Goal: Information Seeking & Learning: Learn about a topic

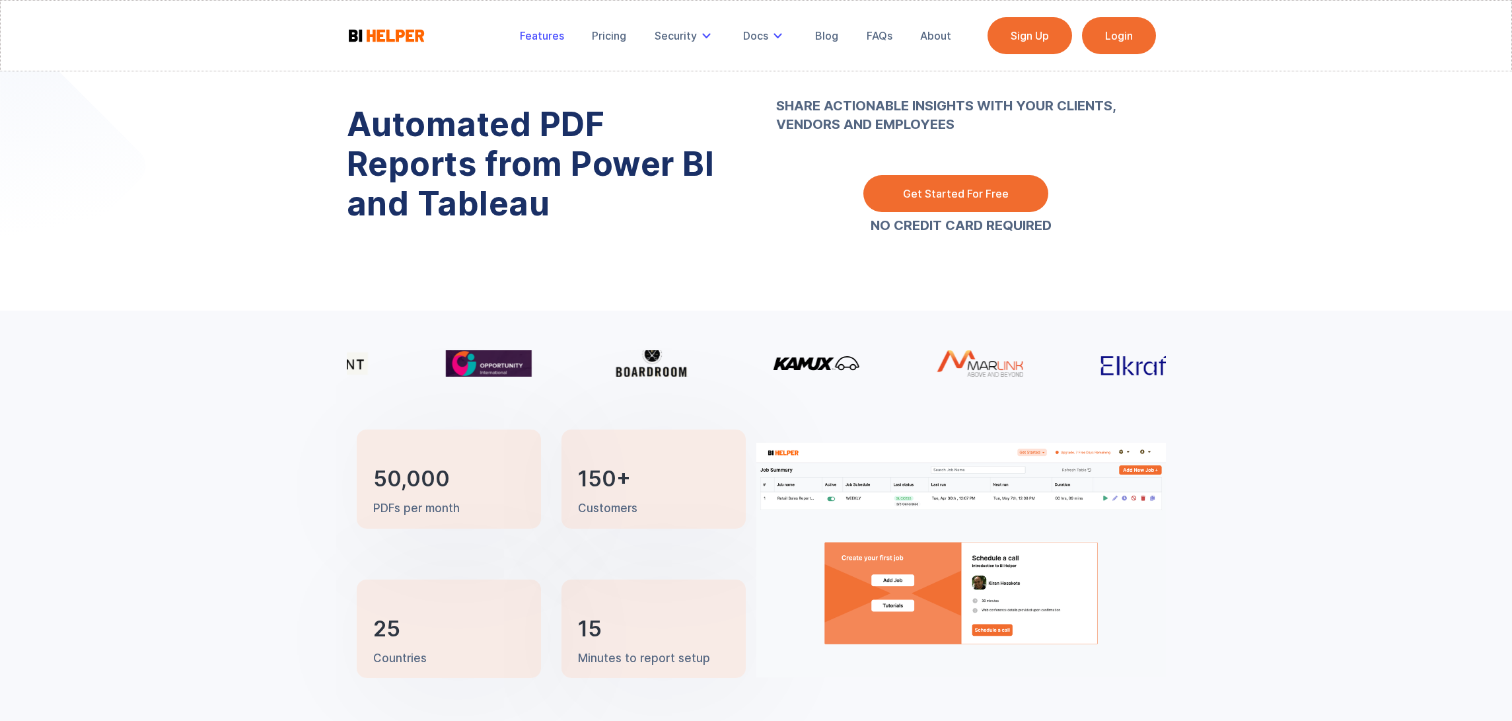
click at [530, 34] on div "Features" at bounding box center [542, 35] width 44 height 13
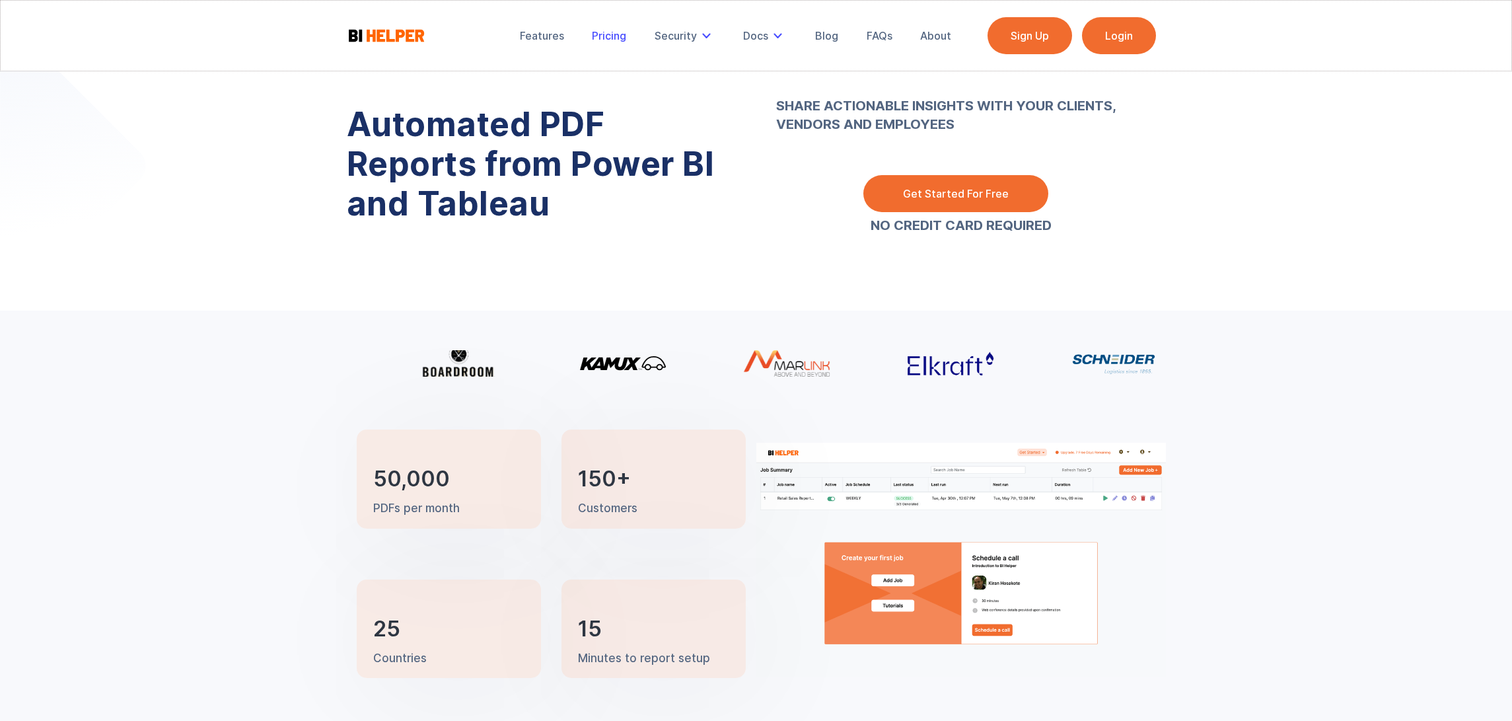
click at [585, 32] on link "Pricing" at bounding box center [609, 35] width 53 height 29
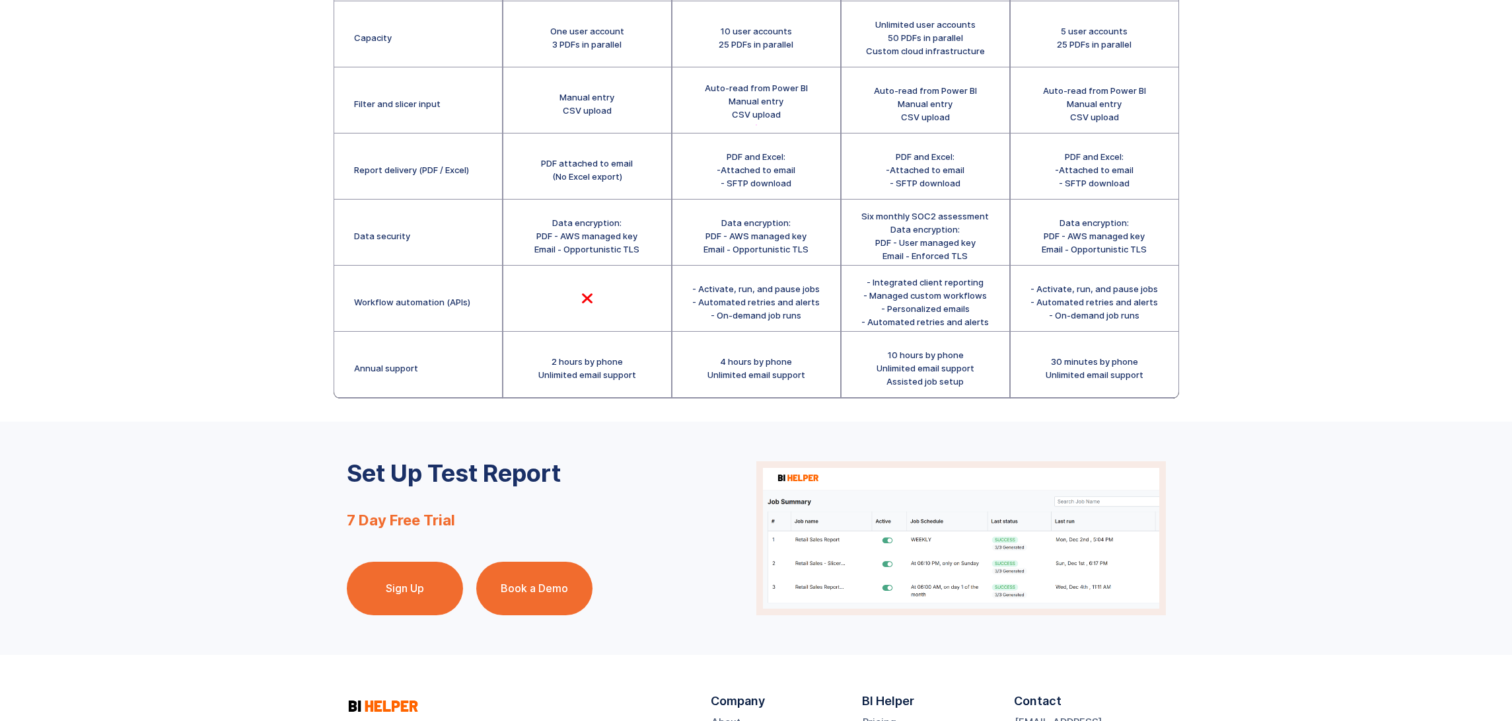
scroll to position [505, 0]
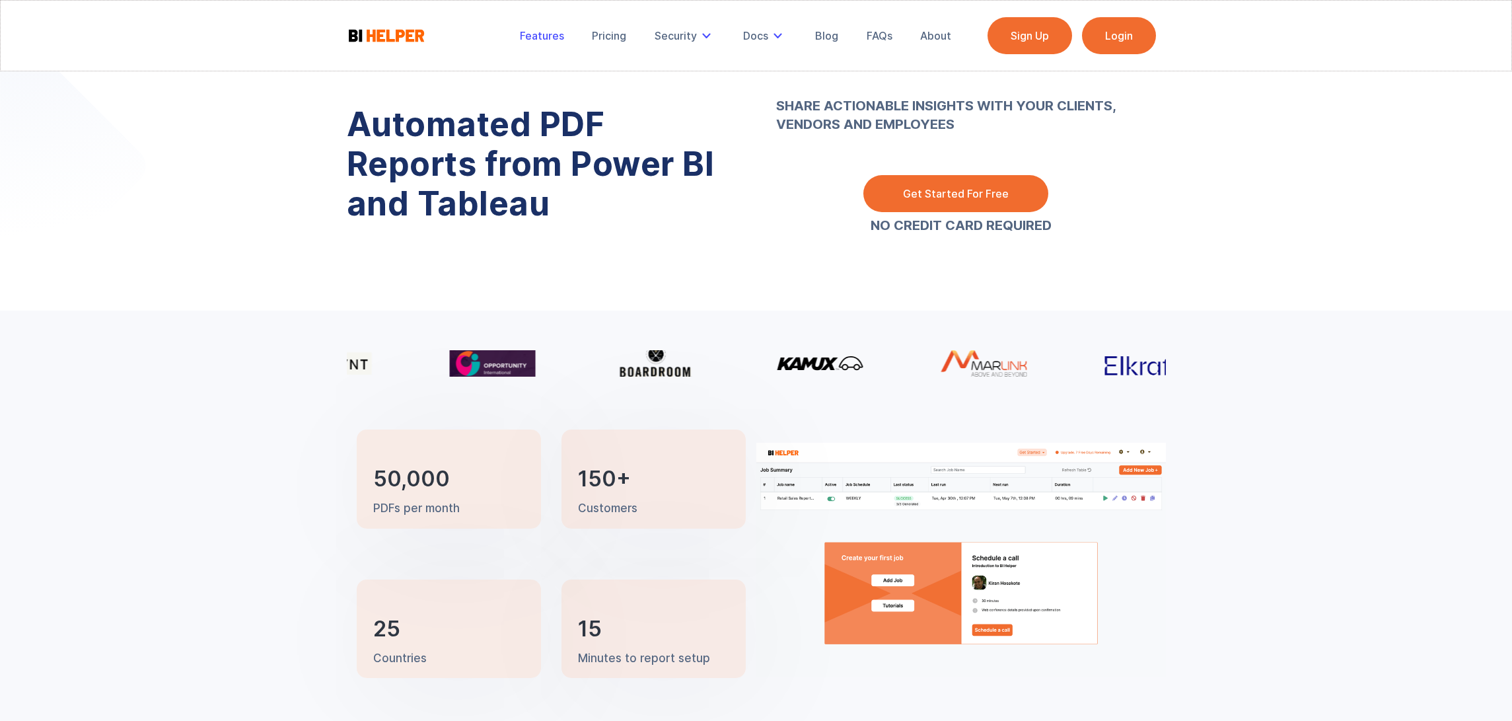
click at [545, 37] on div "Features" at bounding box center [542, 35] width 44 height 13
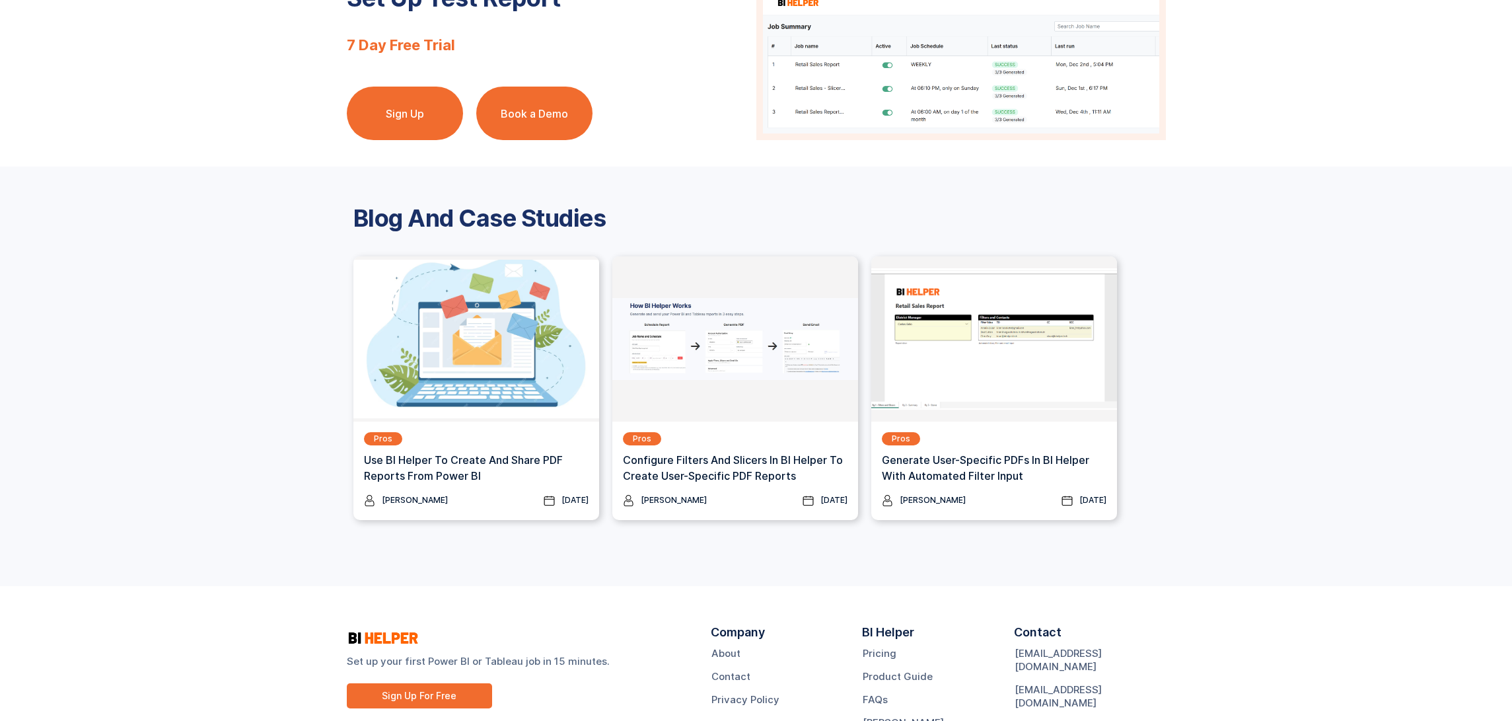
scroll to position [1561, 0]
